Goal: Task Accomplishment & Management: Use online tool/utility

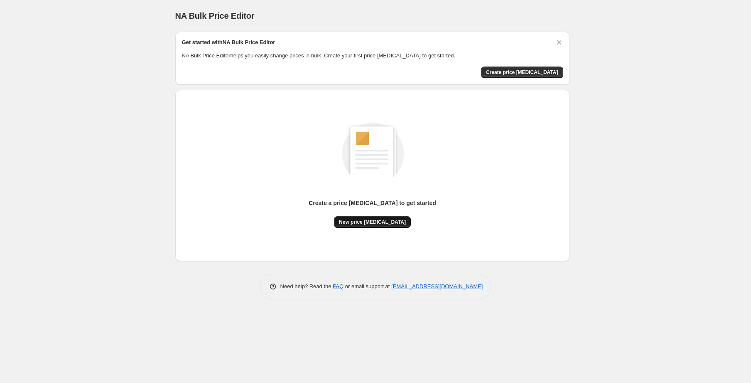
click at [389, 223] on span "New price change job" at bounding box center [372, 222] width 67 height 7
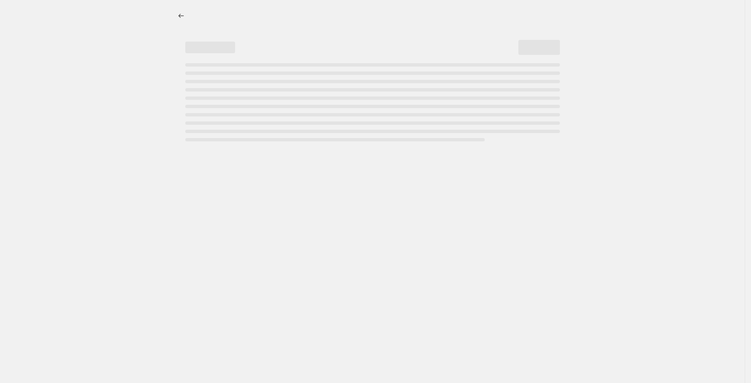
select select "percentage"
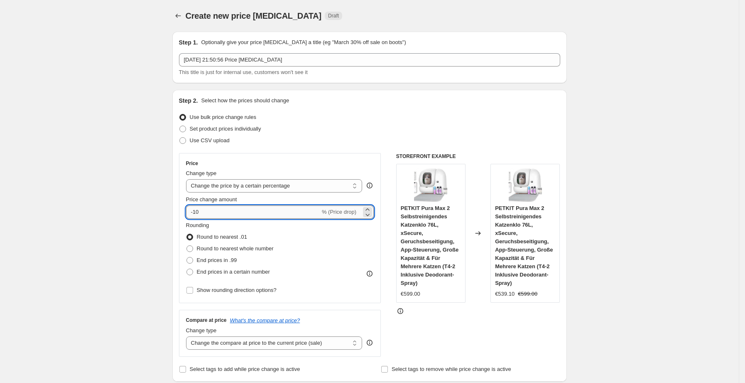
click at [235, 209] on input "-10" at bounding box center [253, 211] width 134 height 13
type input "-1"
type input "-25"
click at [308, 271] on div "Rounding Round to nearest .01 Round to nearest whole number End prices in .99 E…" at bounding box center [280, 249] width 188 height 57
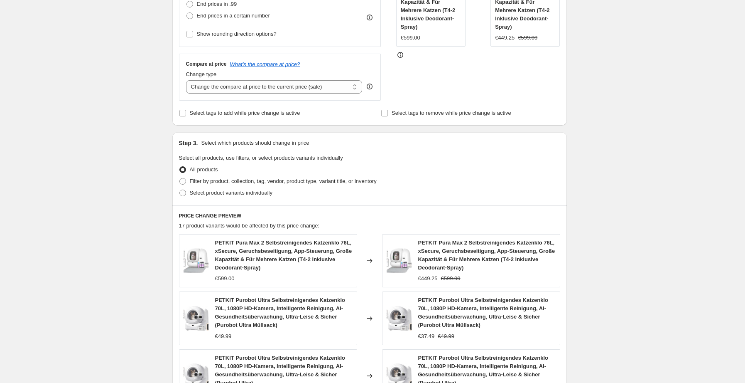
scroll to position [561, 0]
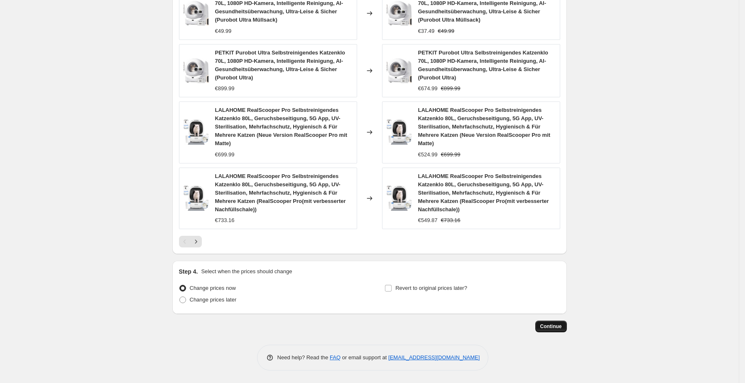
click at [548, 320] on button "Continue" at bounding box center [552, 326] width 32 height 12
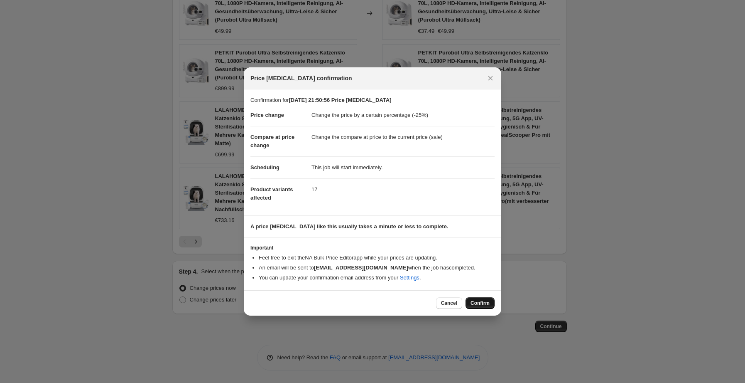
click at [481, 302] on span "Confirm" at bounding box center [480, 303] width 19 height 7
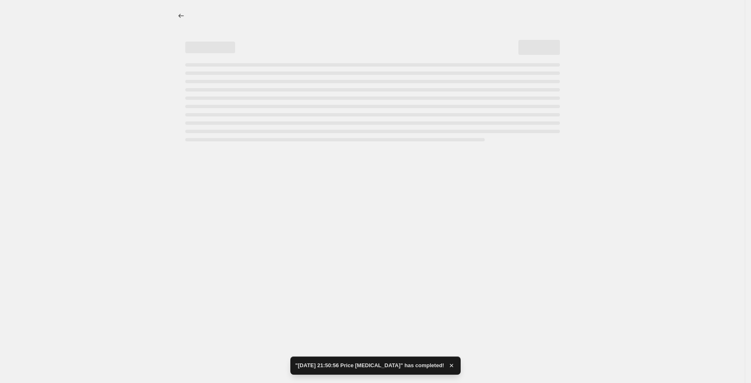
select select "percentage"
